Goal: Information Seeking & Learning: Learn about a topic

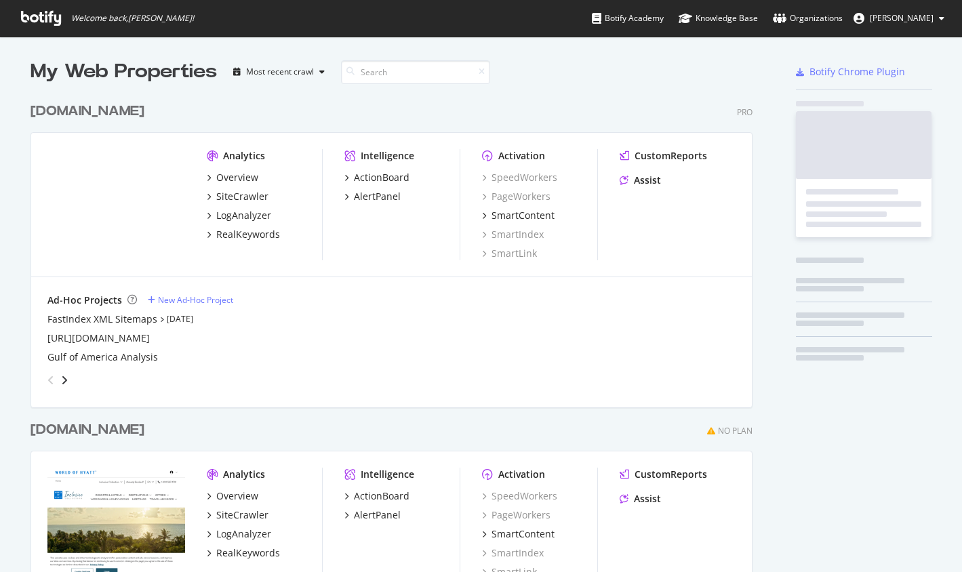
scroll to position [793, 733]
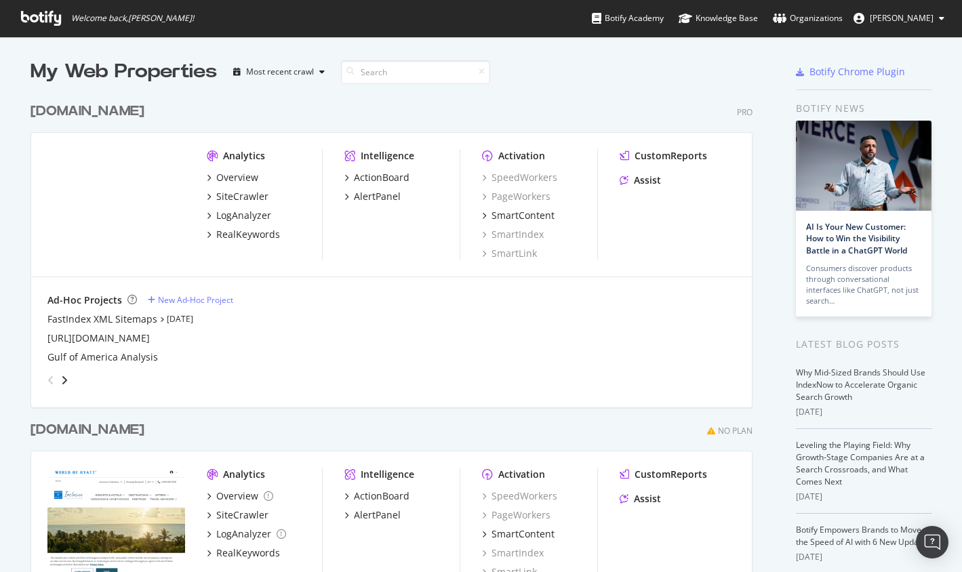
click at [253, 241] on div "Analytics Overview SiteCrawler LogAnalyzer RealKeywords" at bounding box center [264, 204] width 115 height 111
click at [255, 232] on div "RealKeywords" at bounding box center [248, 235] width 64 height 14
